Goal: Task Accomplishment & Management: Complete application form

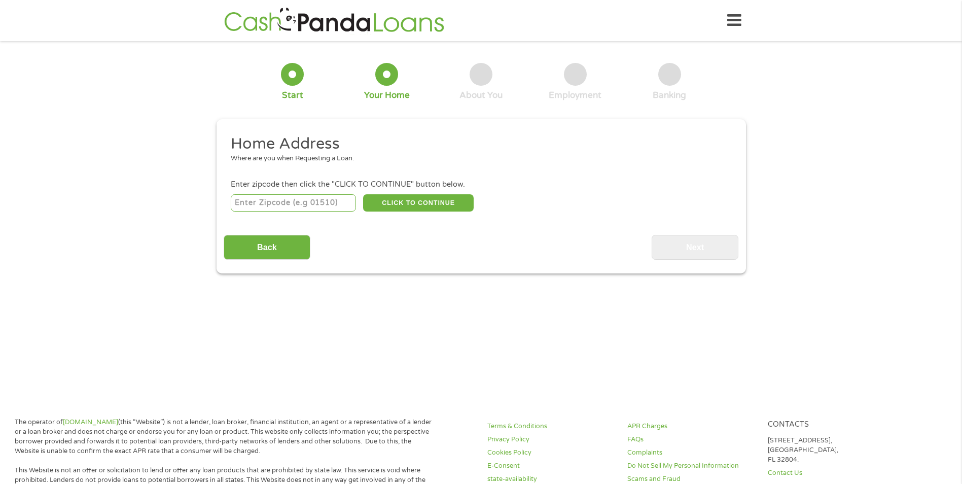
click at [323, 207] on input "number" at bounding box center [293, 202] width 125 height 17
type input "32224"
select select "[US_STATE]"
click at [435, 203] on button "CLICK TO CONTINUE" at bounding box center [418, 202] width 111 height 17
type input "32224"
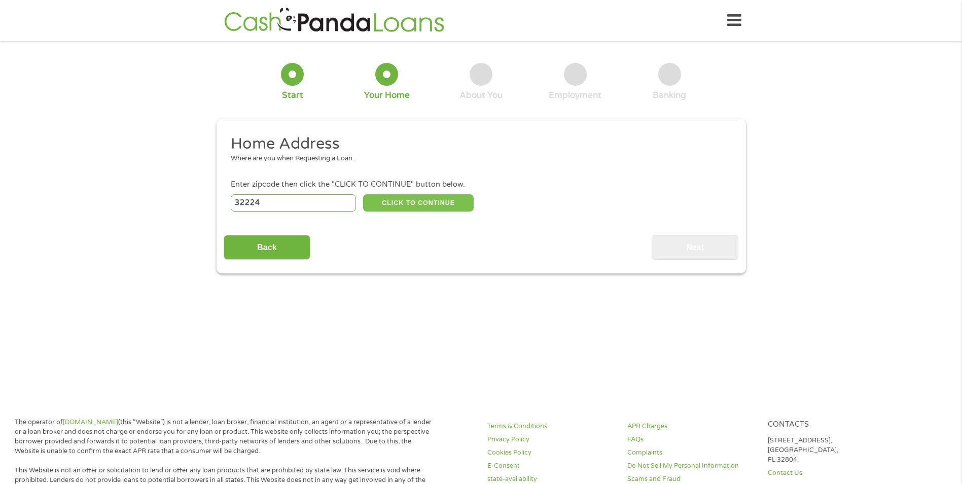
type input "[GEOGRAPHIC_DATA]"
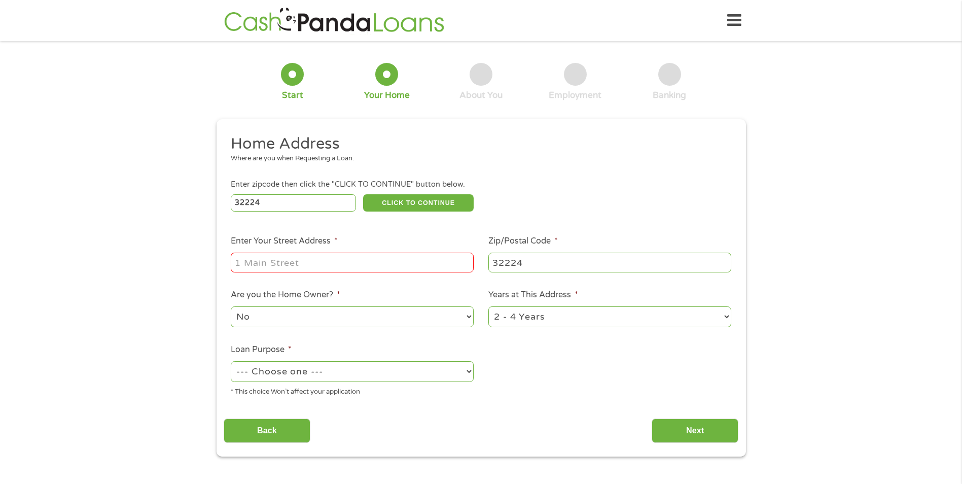
click at [378, 259] on input "Enter Your Street Address *" at bounding box center [352, 261] width 243 height 19
type input "[STREET_ADDRESS]"
click at [563, 322] on select "1 Year or less 1 - 2 Years 2 - 4 Years Over 4 Years" at bounding box center [609, 316] width 243 height 21
select select "60months"
click at [488, 306] on select "1 Year or less 1 - 2 Years 2 - 4 Years Over 4 Years" at bounding box center [609, 316] width 243 height 21
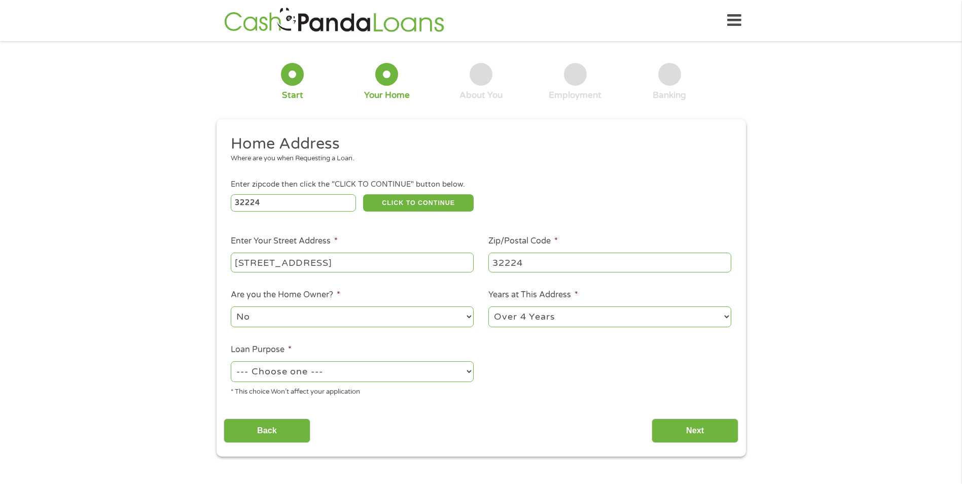
click at [434, 379] on select "--- Choose one --- Pay Bills Debt Consolidation Home Improvement Major Purchase…" at bounding box center [352, 371] width 243 height 21
select select "medicalexpenses"
click at [231, 361] on select "--- Choose one --- Pay Bills Debt Consolidation Home Improvement Major Purchase…" at bounding box center [352, 371] width 243 height 21
click at [674, 435] on input "Next" at bounding box center [694, 430] width 87 height 25
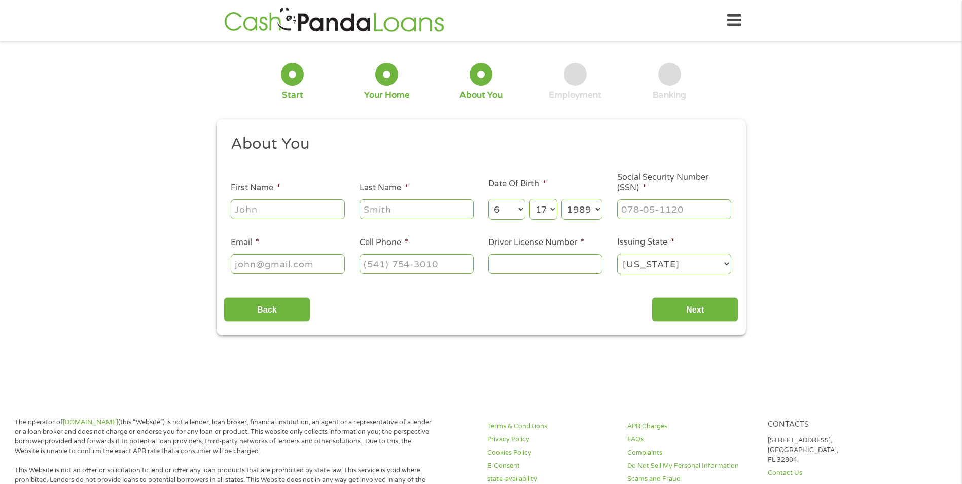
click at [313, 209] on input "First Name *" at bounding box center [288, 208] width 114 height 19
type input "Amber"
type input "[PERSON_NAME]"
type input "[EMAIL_ADDRESS][DOMAIN_NAME]"
type input "[PHONE_NUMBER]"
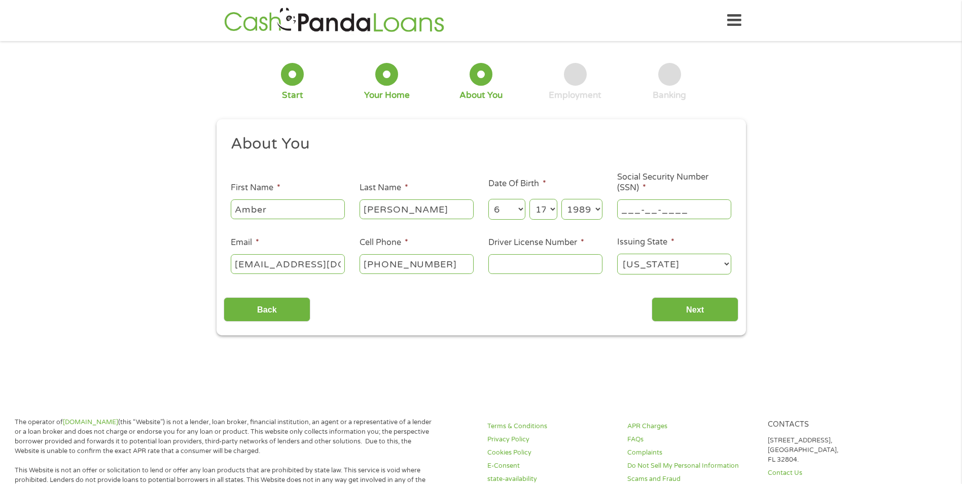
click at [648, 218] on input "___-__-____" at bounding box center [674, 208] width 114 height 19
type input "245-67-0990"
type input "S239006152000"
click at [705, 313] on input "Next" at bounding box center [694, 309] width 87 height 25
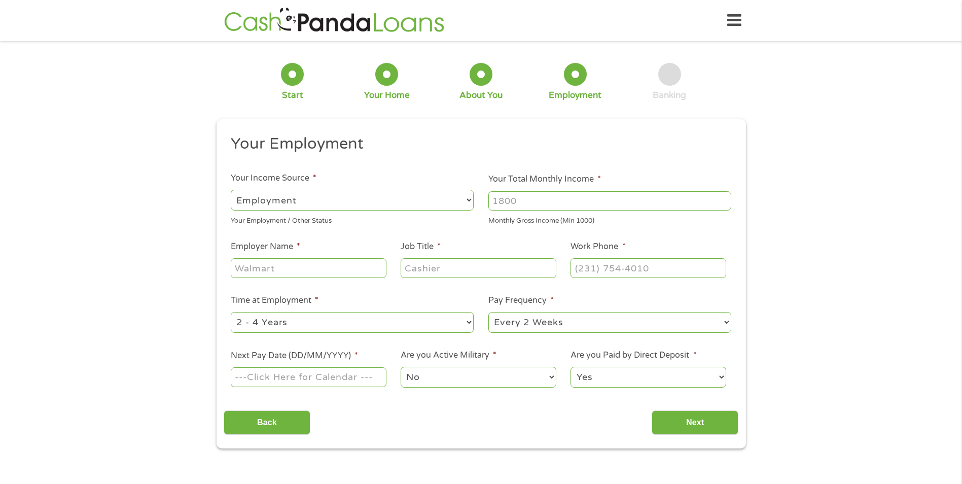
click at [515, 199] on input "Your Total Monthly Income *" at bounding box center [609, 200] width 243 height 19
type input "85001"
drag, startPoint x: 330, startPoint y: 272, endPoint x: 341, endPoint y: 275, distance: 11.6
click at [341, 275] on input "Employer Name *" at bounding box center [308, 267] width 155 height 19
type input "cINTAS"
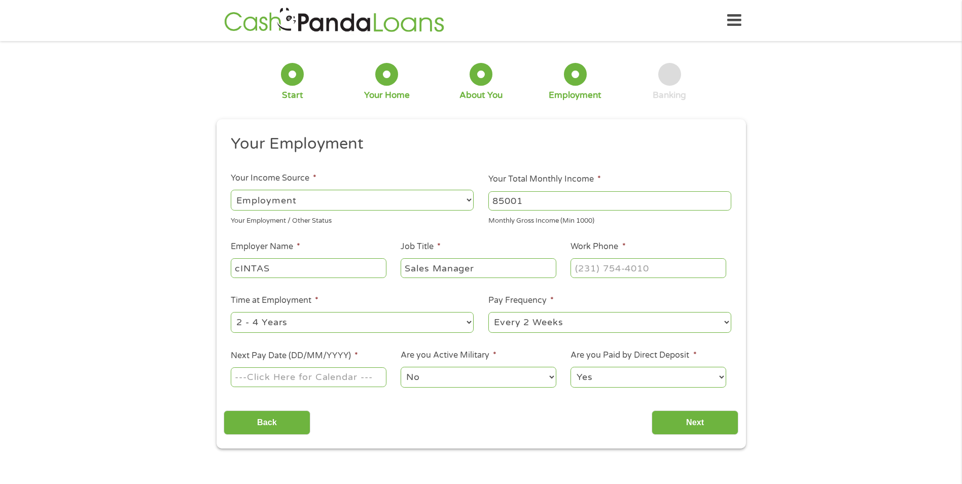
type input "Sales Manager"
type input "[PHONE_NUMBER]"
click at [684, 327] on select "--- Choose one --- Every 2 Weeks Every Week Monthly Semi-Monthly" at bounding box center [609, 322] width 243 height 21
select select "weekly"
click at [488, 312] on select "--- Choose one --- Every 2 Weeks Every Week Monthly Semi-Monthly" at bounding box center [609, 322] width 243 height 21
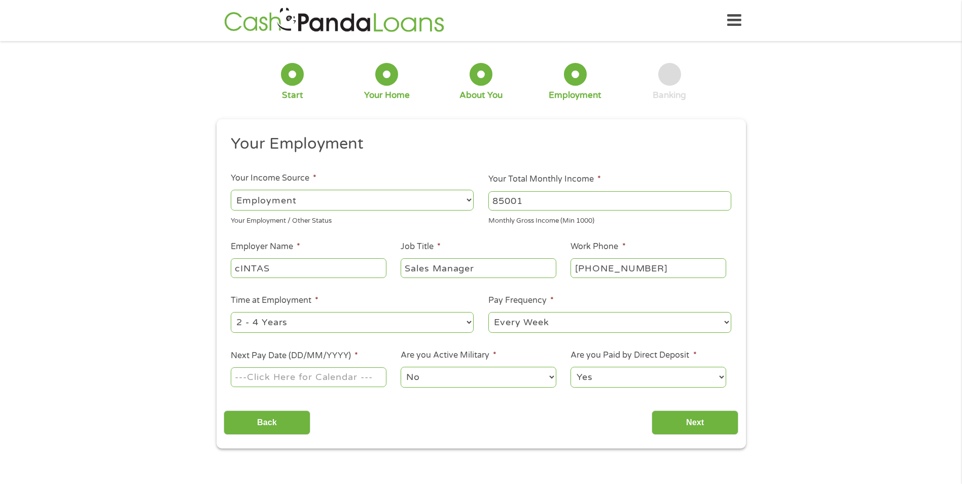
click at [298, 380] on input "Next Pay Date (DD/MM/YYYY) *" at bounding box center [308, 376] width 155 height 19
type input "[DATE]"
click at [691, 423] on input "Next" at bounding box center [694, 422] width 87 height 25
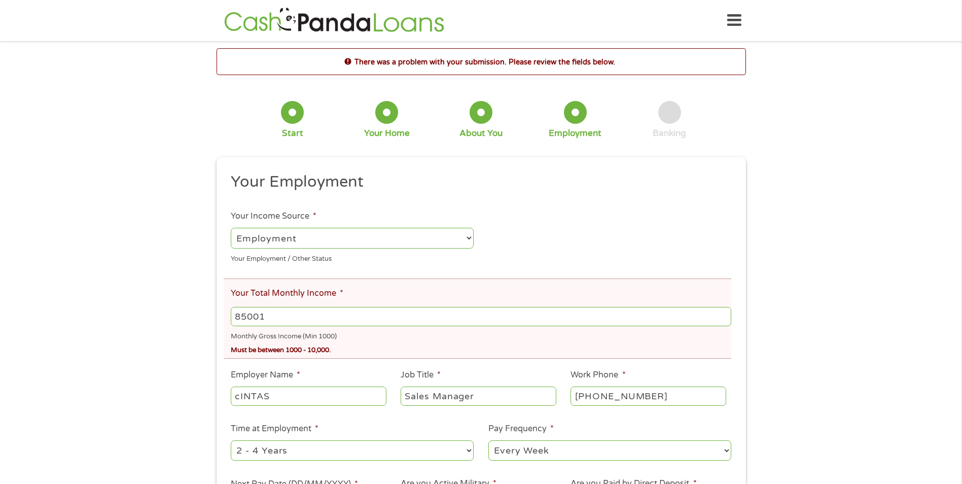
click at [315, 318] on input "85001" at bounding box center [481, 316] width 500 height 19
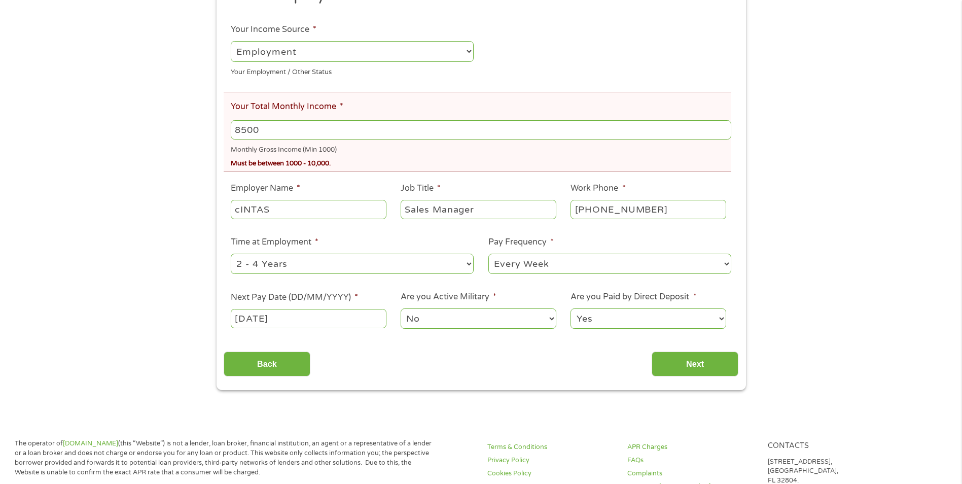
scroll to position [253, 0]
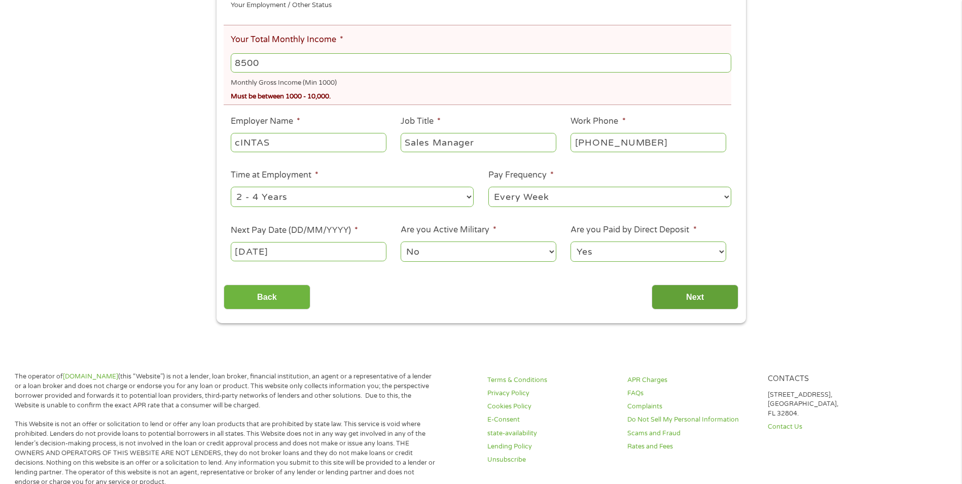
type input "8500"
click at [703, 298] on input "Next" at bounding box center [694, 296] width 87 height 25
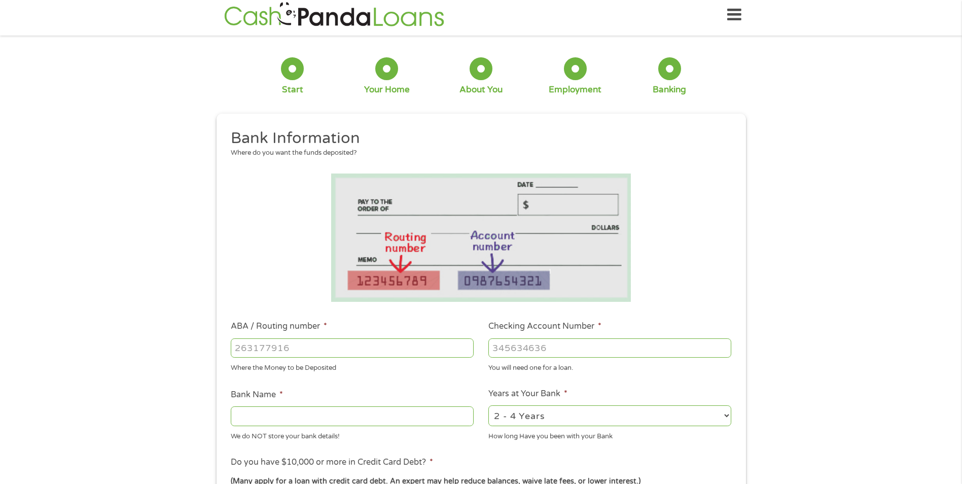
scroll to position [0, 0]
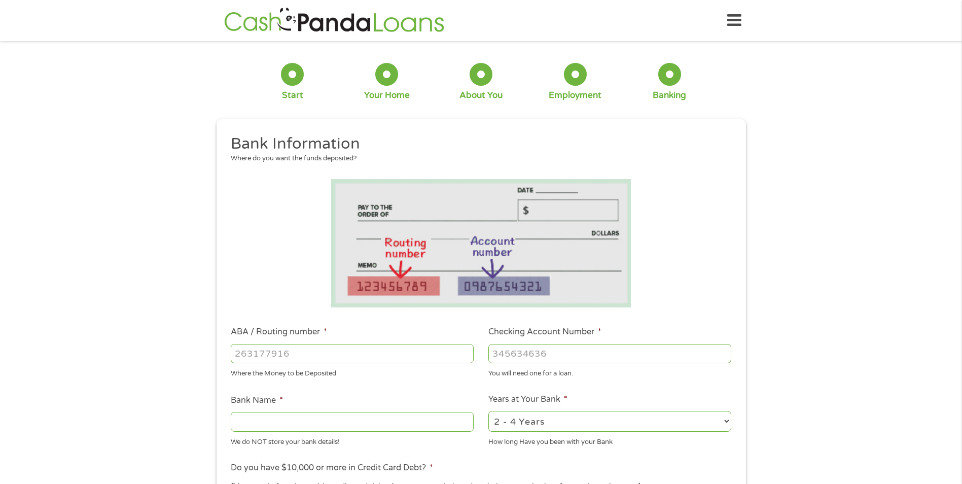
click at [346, 350] on input "ABA / Routing number *" at bounding box center [352, 353] width 243 height 19
type input "063102152"
type input "SUNTRUST"
type input "063102152"
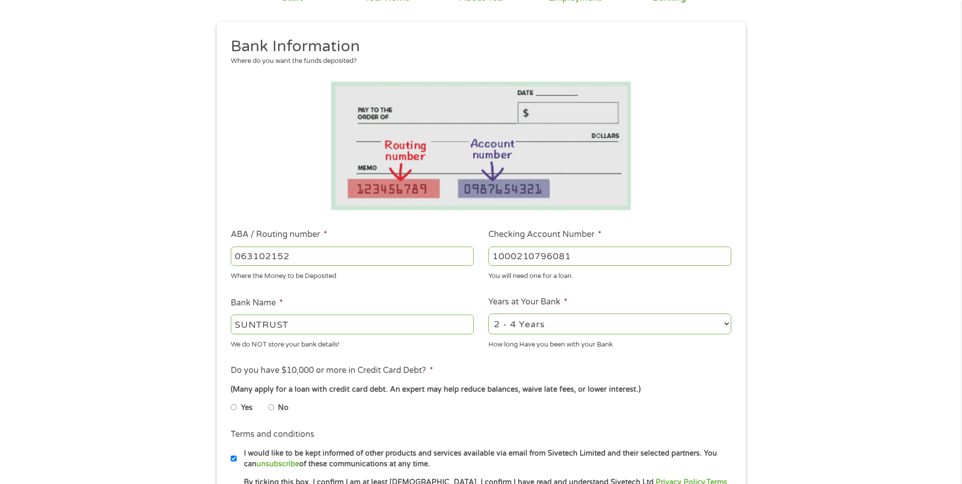
scroll to position [101, 0]
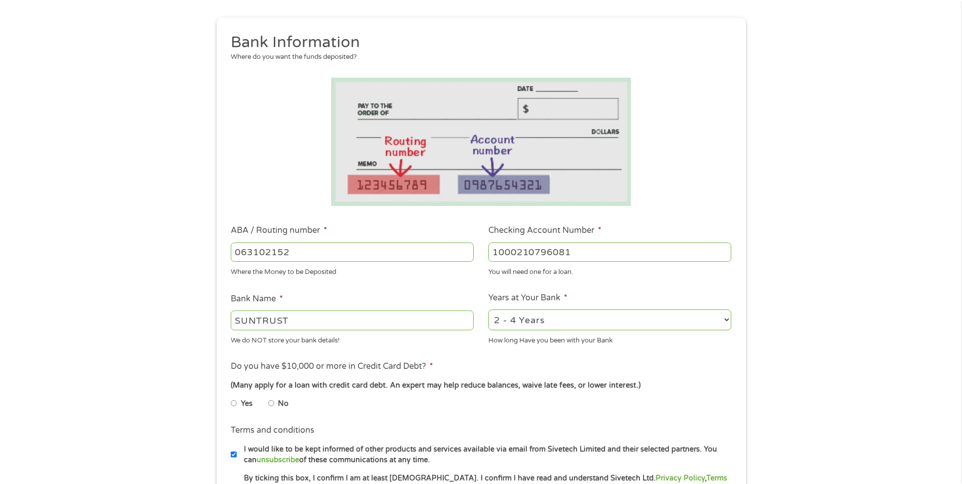
type input "1000210796081"
click at [524, 324] on select "2 - 4 Years 6 - 12 Months 1 - 2 Years Over 4 Years" at bounding box center [609, 319] width 243 height 21
select select "60months"
click at [488, 309] on select "2 - 4 Years 6 - 12 Months 1 - 2 Years Over 4 Years" at bounding box center [609, 319] width 243 height 21
click at [269, 401] on input "No" at bounding box center [271, 403] width 6 height 16
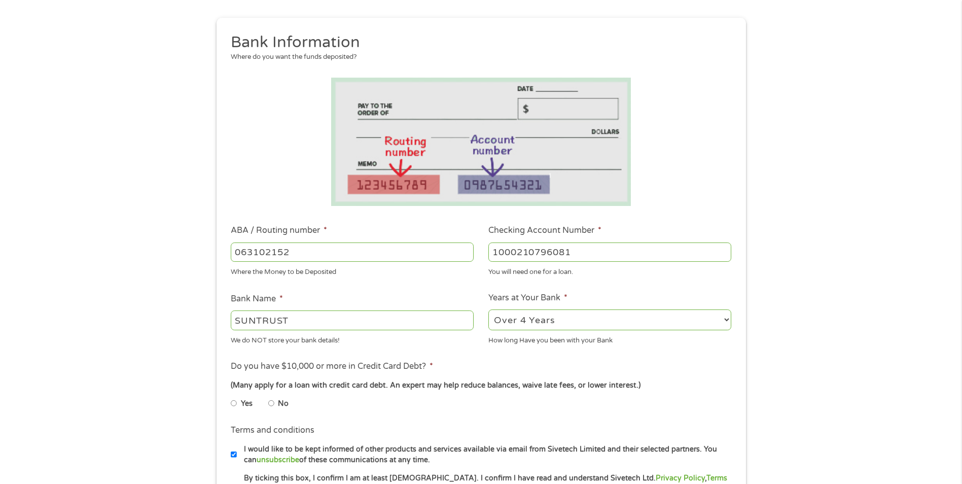
radio input "true"
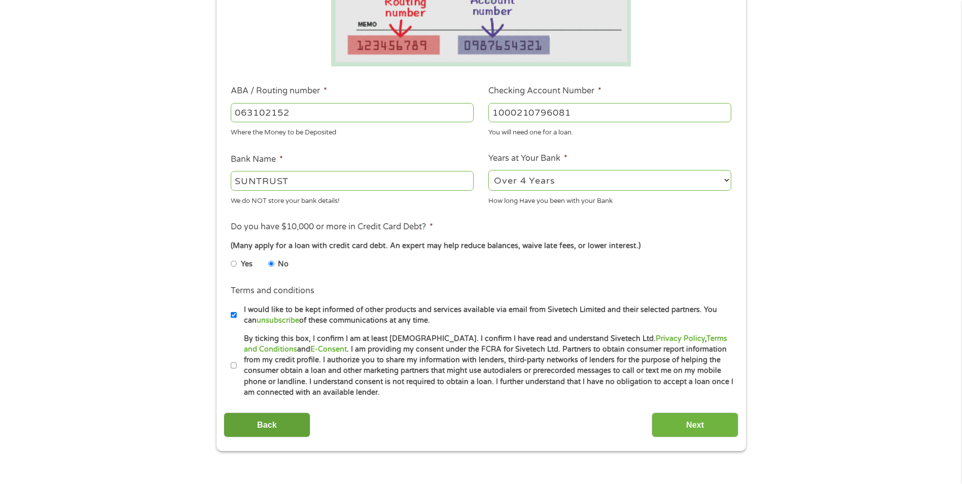
scroll to position [253, 0]
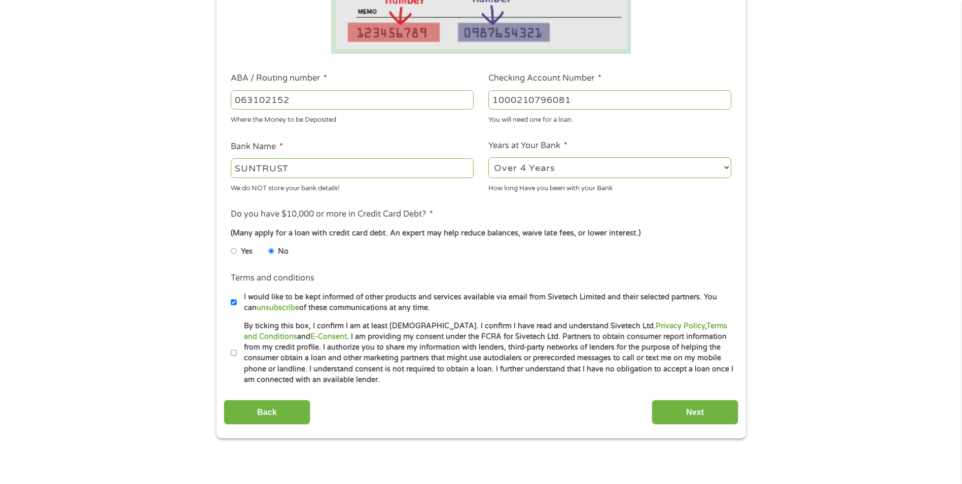
click at [233, 353] on input "By ticking this box, I confirm I am at least [DEMOGRAPHIC_DATA]. I confirm I ha…" at bounding box center [234, 353] width 6 height 16
checkbox input "true"
click at [665, 413] on input "Next" at bounding box center [694, 411] width 87 height 25
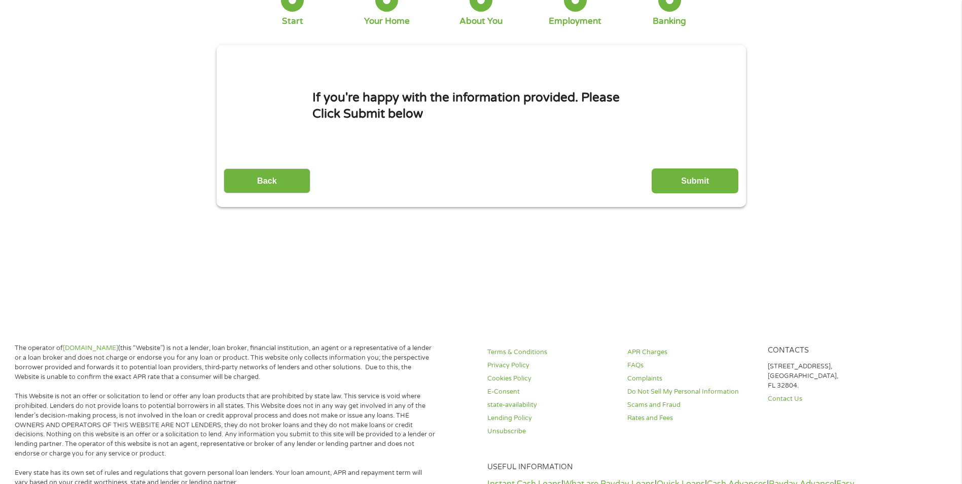
scroll to position [0, 0]
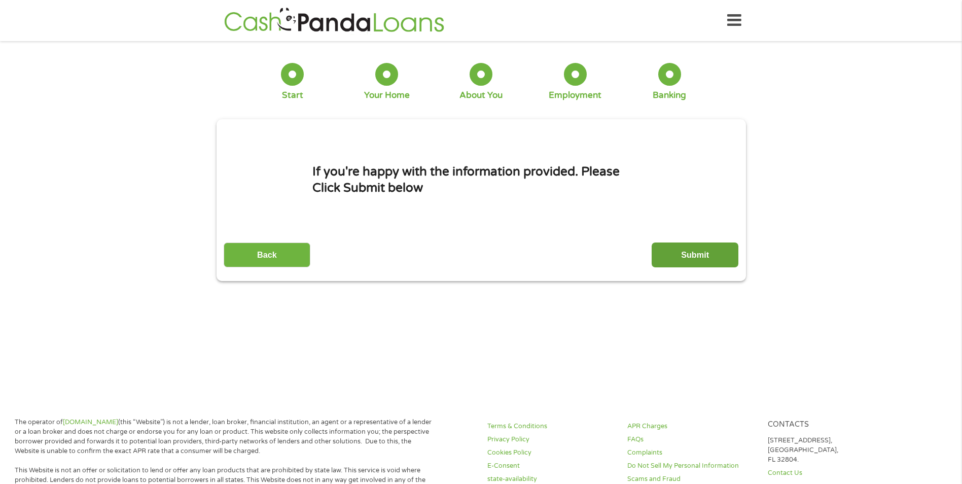
click at [697, 260] on input "Submit" at bounding box center [694, 254] width 87 height 25
